Goal: Task Accomplishment & Management: Manage account settings

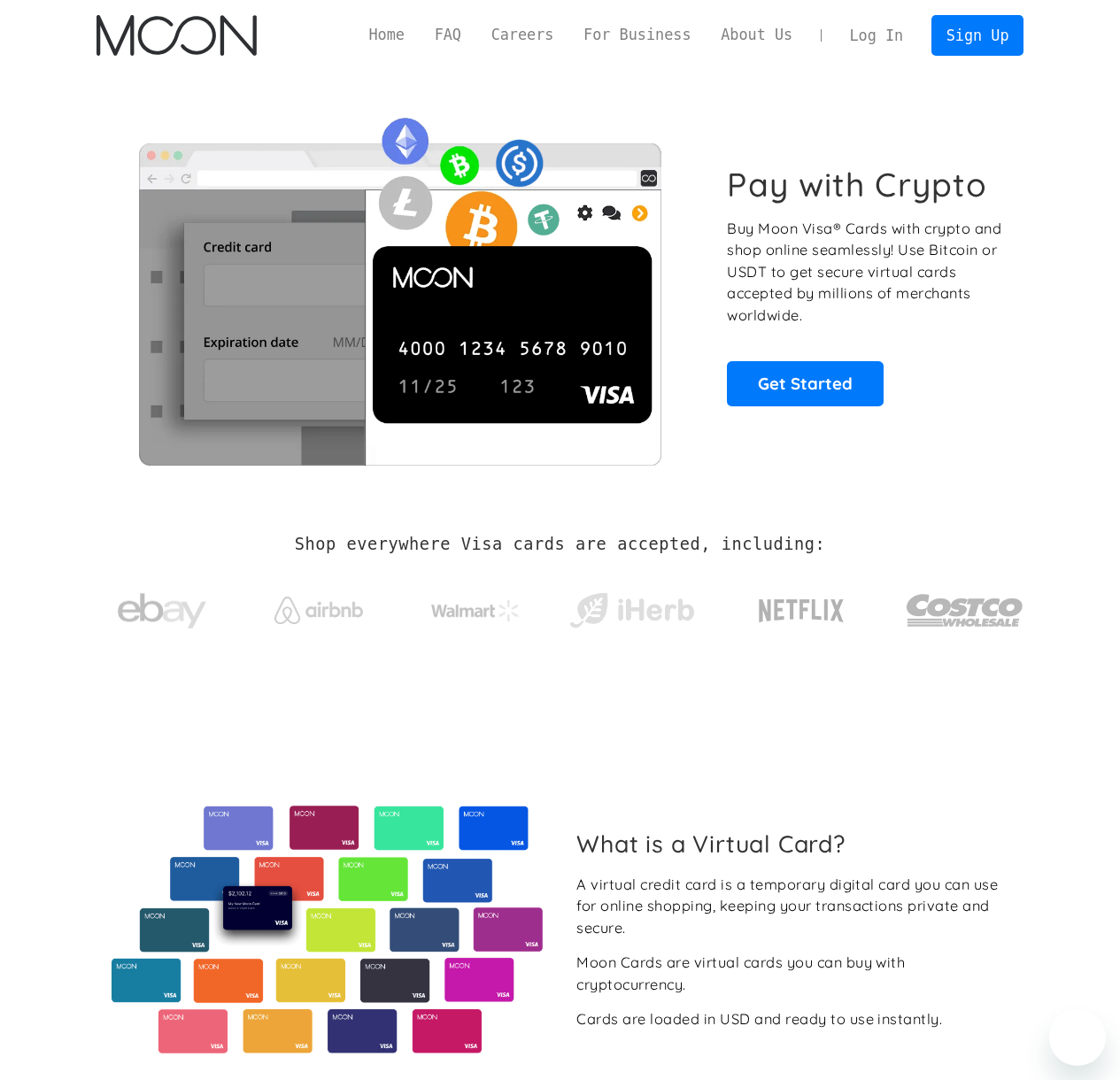
click at [873, 33] on link "Log In" at bounding box center [876, 35] width 83 height 39
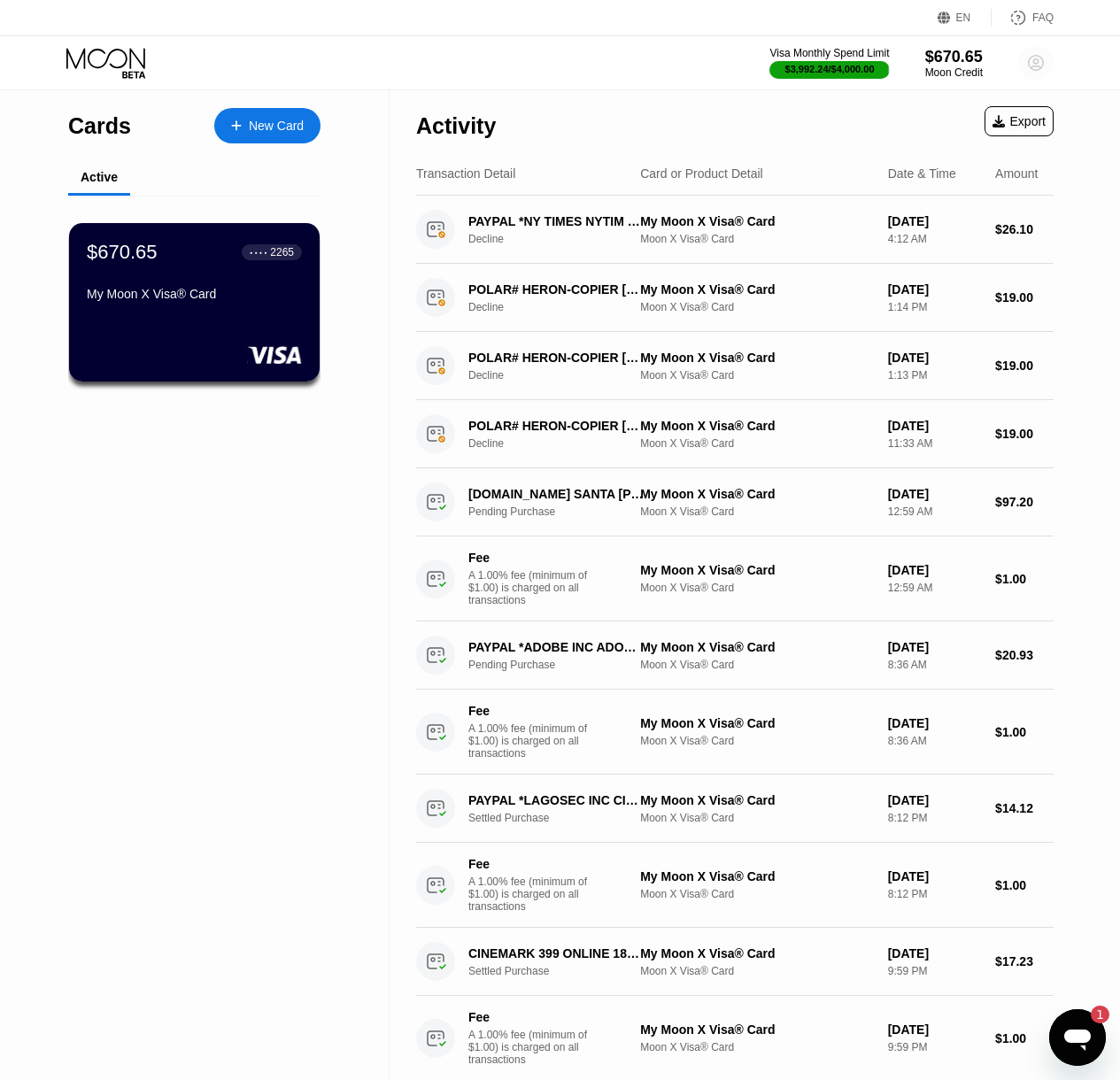
click at [1032, 59] on circle at bounding box center [1035, 62] width 36 height 36
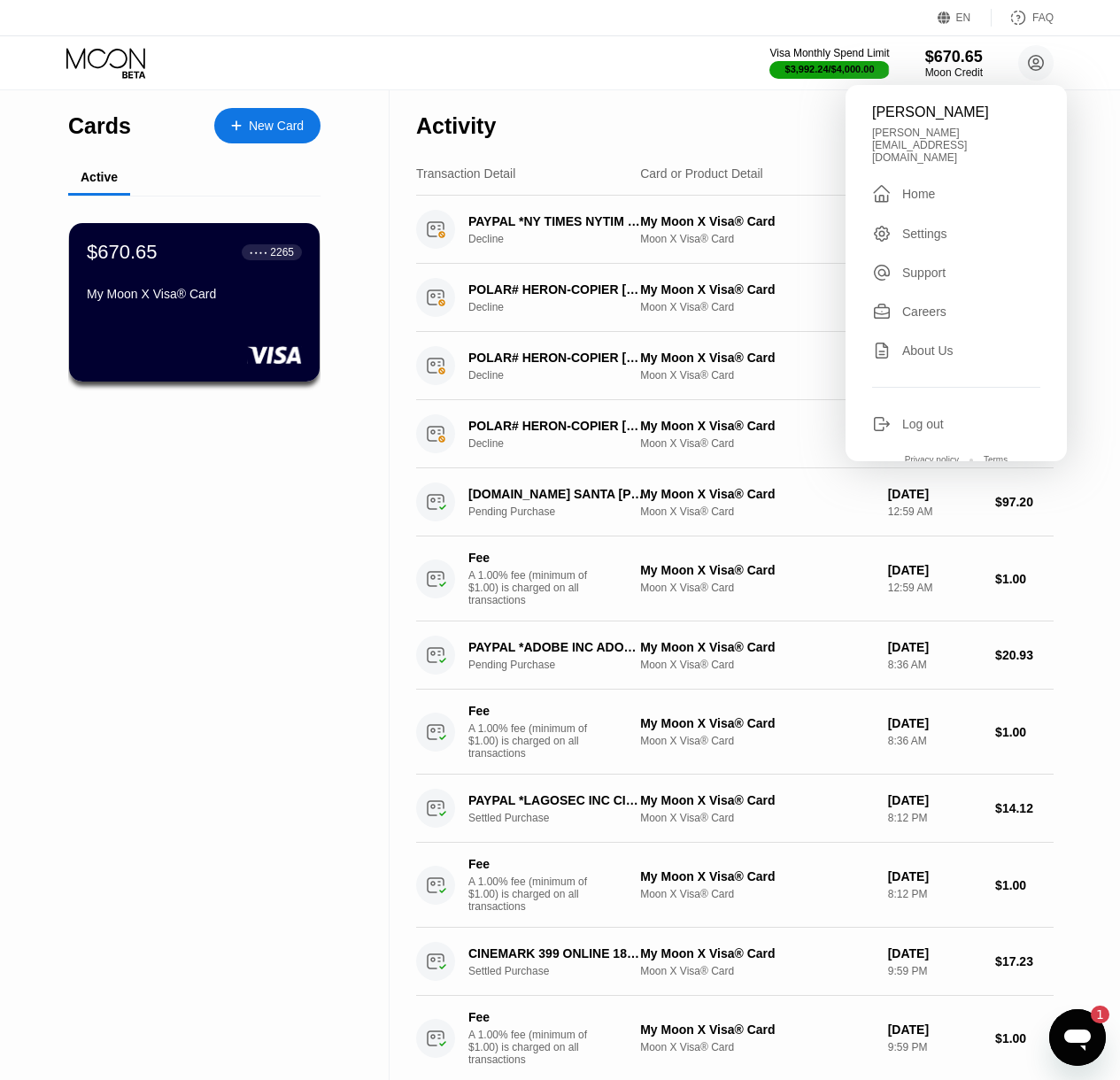
click at [932, 417] on div "Log out" at bounding box center [923, 424] width 42 height 15
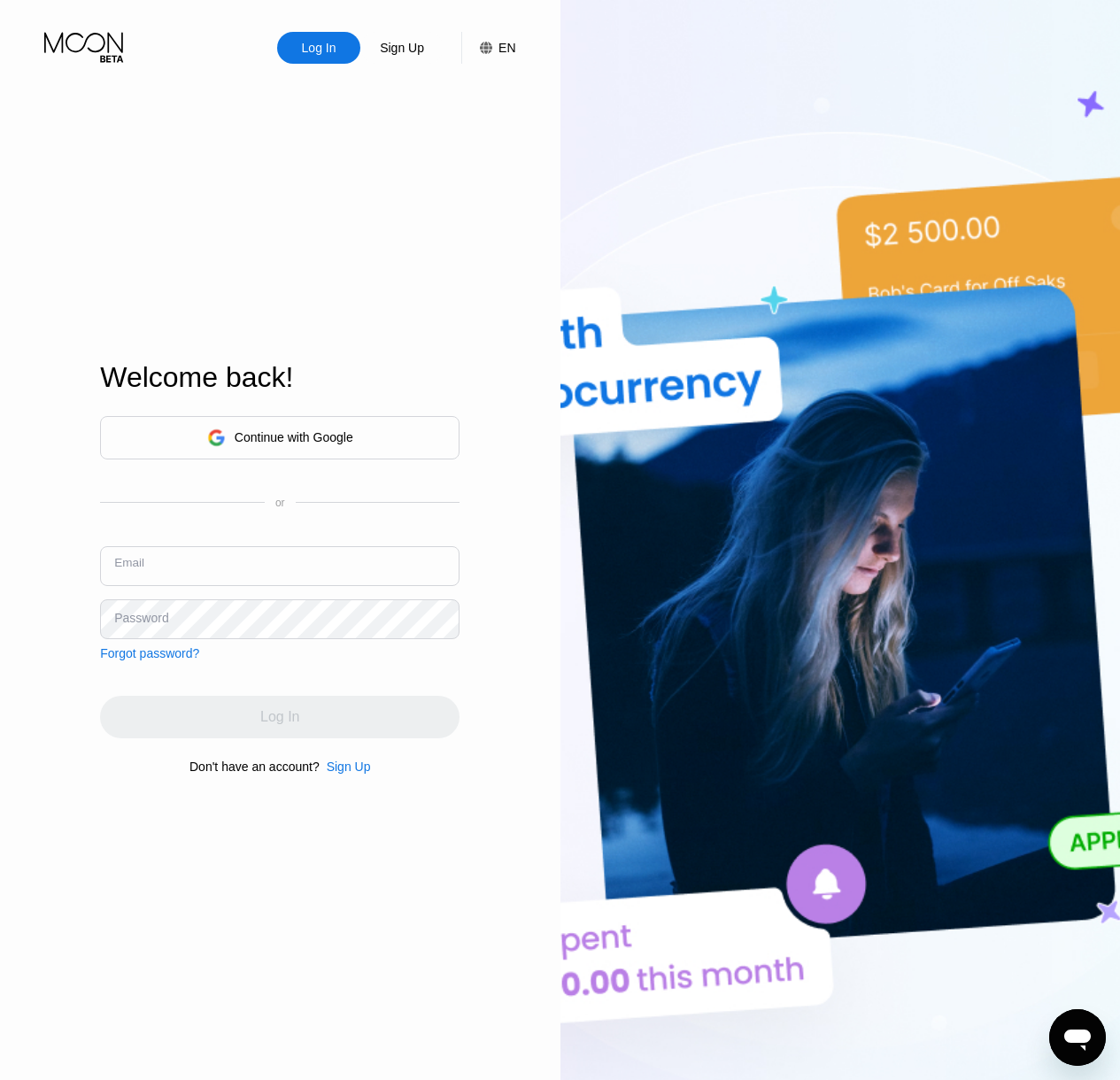
click at [244, 568] on input "text" at bounding box center [279, 566] width 359 height 40
click at [1120, 565] on com-1password-button at bounding box center [1120, 540] width 0 height 1080
click at [1120, 566] on com-1password-button at bounding box center [1120, 540] width 0 height 1080
click at [1120, 564] on com-1password-button at bounding box center [1120, 540] width 0 height 1080
type input "michelle33@gmail.com"
